Goal: Communication & Community: Answer question/provide support

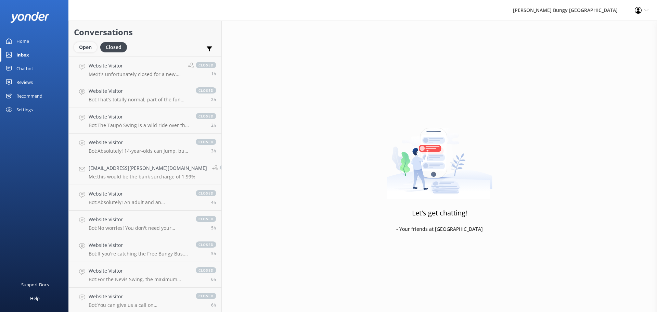
click at [89, 47] on div "Open" at bounding box center [85, 47] width 23 height 10
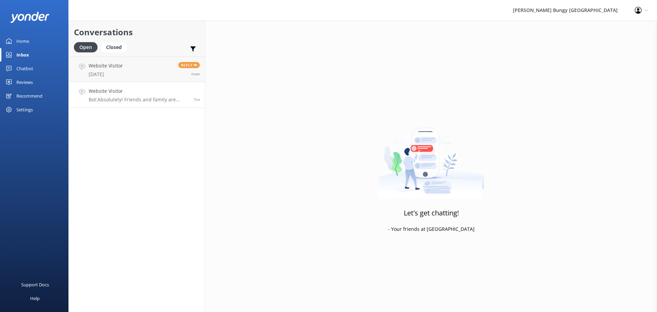
click at [112, 103] on link "Website Visitor Bot: Absolutely! Friends and family are welcome to watch. Just …" at bounding box center [137, 95] width 136 height 26
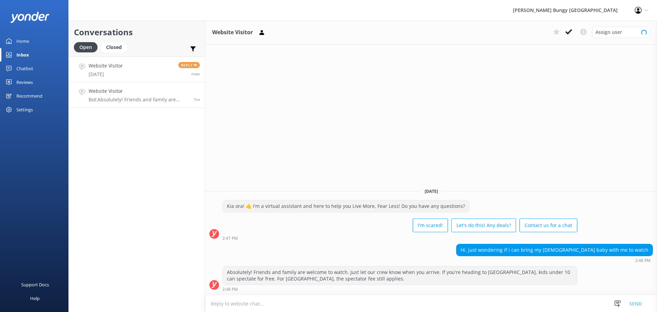
click at [126, 73] on link "Website Visitor 6th of Nov Reply now" at bounding box center [137, 69] width 136 height 26
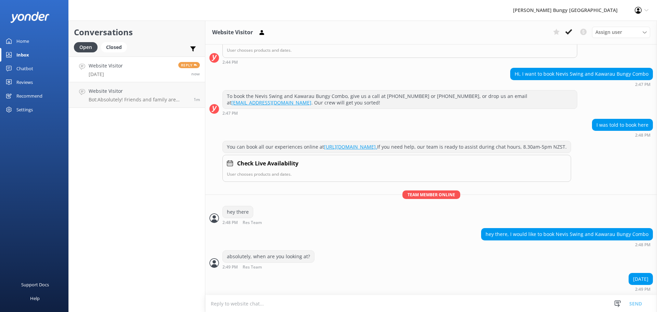
scroll to position [444, 0]
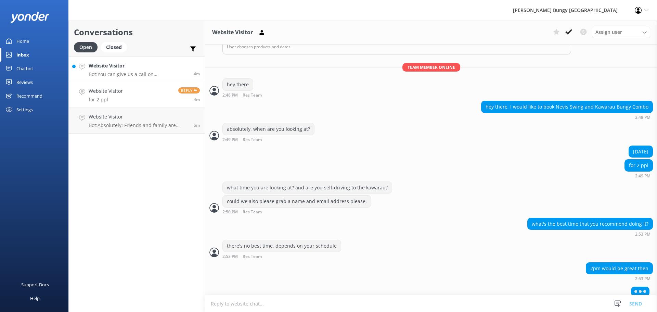
scroll to position [562, 0]
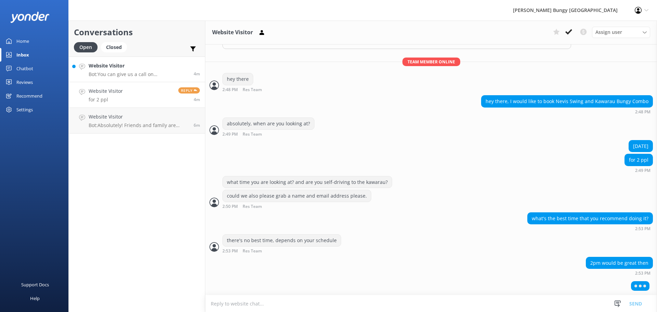
click at [156, 63] on h4 "Website Visitor" at bounding box center [139, 66] width 100 height 8
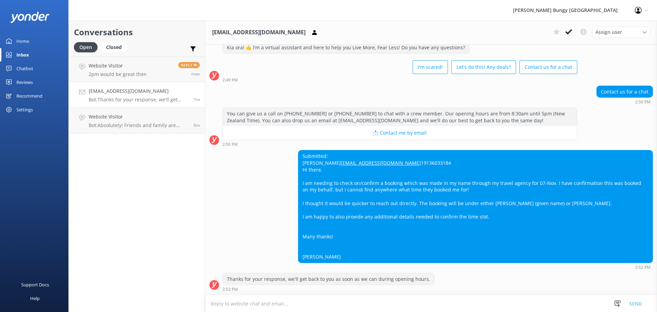
scroll to position [35, 0]
click at [471, 289] on div "Thanks for your response, we'll get back to you as soon as we can during openin…" at bounding box center [430, 282] width 451 height 19
click at [457, 302] on textarea at bounding box center [430, 303] width 451 height 17
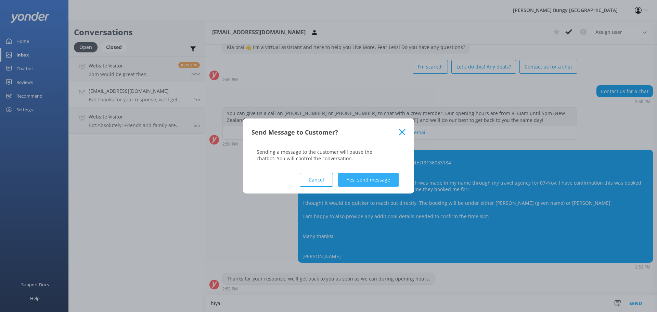
type textarea "hiya"
click at [387, 176] on button "Yes, send message" at bounding box center [368, 180] width 61 height 14
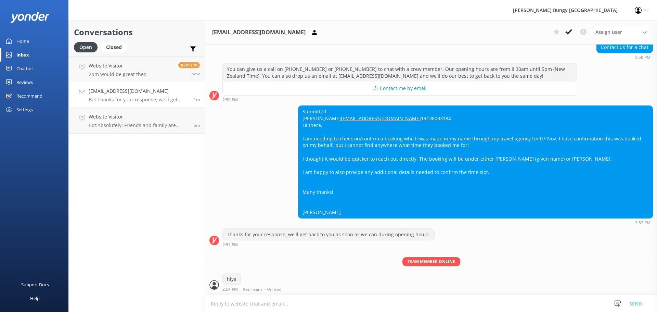
scroll to position [79, 0]
click at [339, 306] on textarea at bounding box center [430, 303] width 451 height 17
click at [386, 295] on textarea at bounding box center [430, 303] width 451 height 17
click at [233, 301] on textarea at bounding box center [430, 303] width 451 height 17
type textarea "i"
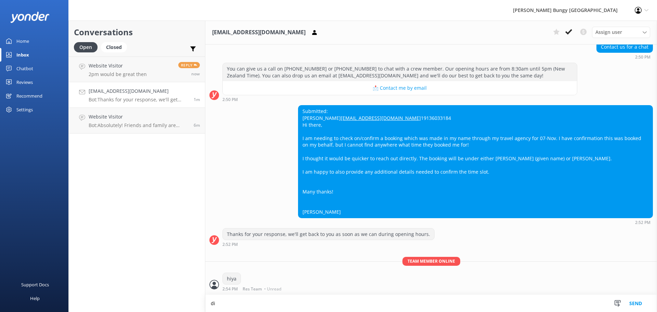
scroll to position [79, 0]
type textarea "did you have a booking id i can have a look at?"
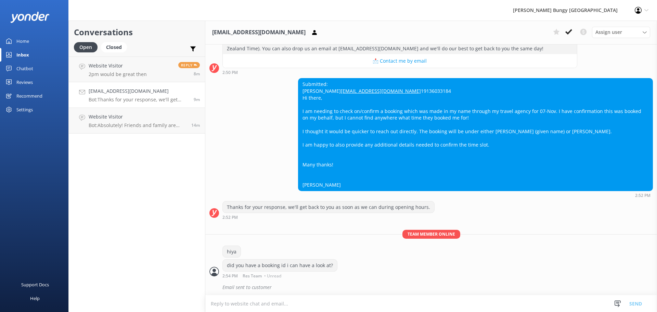
scroll to position [108, 0]
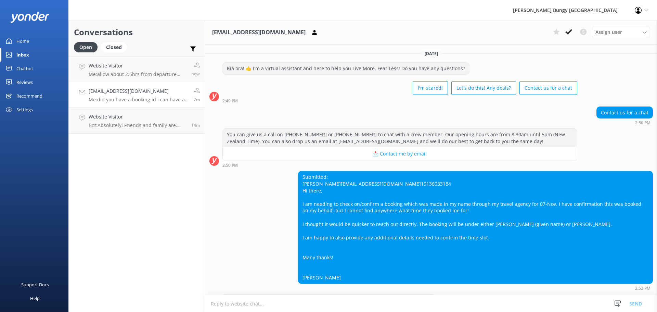
scroll to position [108, 0]
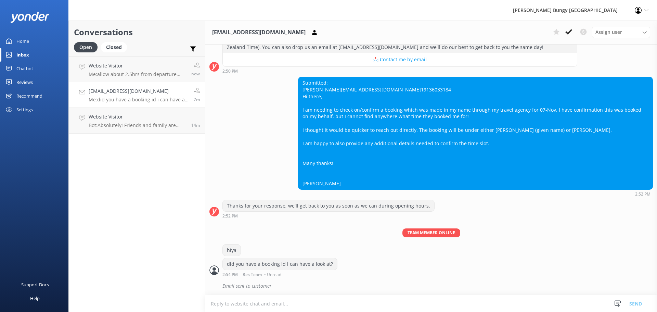
drag, startPoint x: 0, startPoint y: 0, endPoint x: 144, endPoint y: 89, distance: 168.8
click at [144, 89] on h4 "[EMAIL_ADDRESS][DOMAIN_NAME]" at bounding box center [139, 91] width 100 height 8
click at [143, 128] on p "Bot: Absolutely! Friends and family are welcome to watch. Just let our crew kno…" at bounding box center [137, 125] width 97 height 6
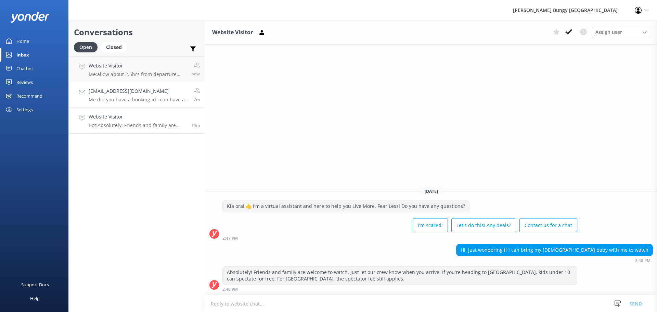
click at [136, 98] on p "Me: did you have a booking id i can have a look at?" at bounding box center [139, 99] width 100 height 6
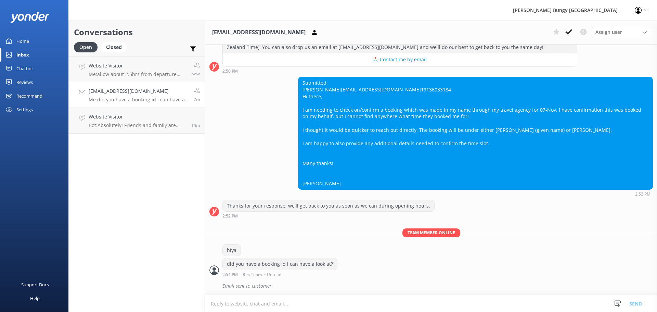
scroll to position [108, 0]
click at [156, 163] on div "Conversations Open Closed Important Converted Assigned to me Unassigned Website…" at bounding box center [136, 166] width 137 height 291
drag, startPoint x: 215, startPoint y: 248, endPoint x: 288, endPoint y: 308, distance: 94.5
click at [288, 308] on div "[EMAIL_ADDRESS][DOMAIN_NAME] Assign user [PERSON_NAME] [PERSON_NAME] Tech Admin…" at bounding box center [430, 166] width 451 height 291
click at [276, 285] on div "Email sent to customer" at bounding box center [437, 286] width 430 height 12
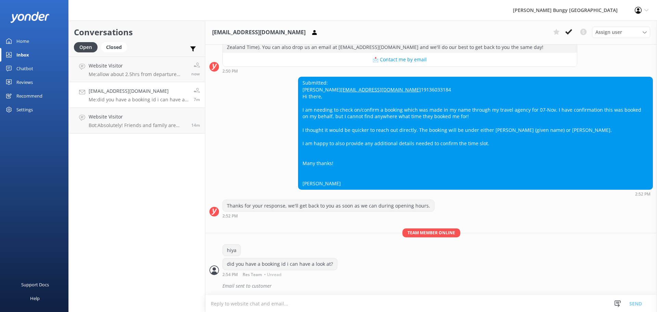
drag, startPoint x: 276, startPoint y: 285, endPoint x: 232, endPoint y: 308, distance: 50.2
click at [233, 310] on div "[EMAIL_ADDRESS][DOMAIN_NAME] Assign user [PERSON_NAME] [PERSON_NAME] Tech Admin…" at bounding box center [430, 166] width 451 height 291
click at [160, 213] on div "Conversations Open Closed Important Converted Assigned to me Unassigned Website…" at bounding box center [136, 166] width 137 height 291
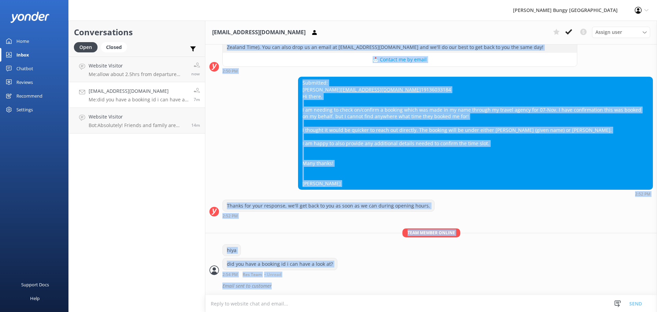
drag, startPoint x: 207, startPoint y: 50, endPoint x: 331, endPoint y: 304, distance: 282.8
click at [331, 304] on div "[EMAIL_ADDRESS][DOMAIN_NAME] Assign user [PERSON_NAME] [PERSON_NAME] Tech Admin…" at bounding box center [430, 166] width 451 height 291
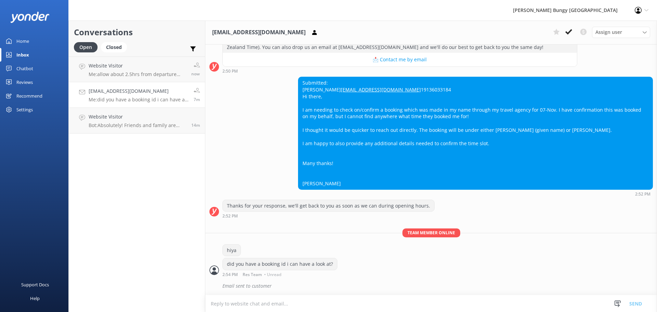
click at [197, 212] on div "Conversations Open Closed Important Converted Assigned to me Unassigned Website…" at bounding box center [136, 166] width 137 height 291
click at [219, 100] on div "Submitted: [PERSON_NAME] [EMAIL_ADDRESS][DOMAIN_NAME] 19136033184 Hi there, I a…" at bounding box center [430, 136] width 451 height 119
click at [81, 69] on use at bounding box center [82, 67] width 6 height 6
